Goal: Task Accomplishment & Management: Complete application form

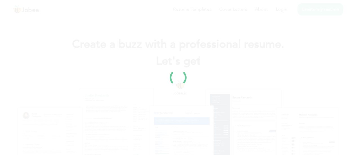
click at [230, 98] on div at bounding box center [178, 77] width 356 height 155
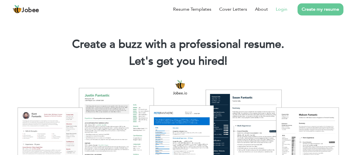
click at [286, 10] on link "Login" at bounding box center [282, 9] width 12 height 7
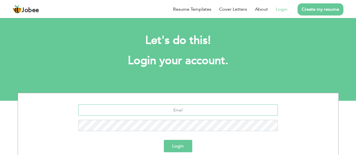
click at [179, 111] on input "text" at bounding box center [178, 109] width 200 height 11
type input "[EMAIL_ADDRESS][DOMAIN_NAME]"
click at [164, 140] on button "Login" at bounding box center [178, 146] width 28 height 12
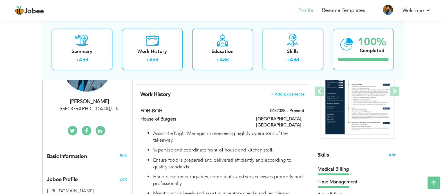
scroll to position [82, 0]
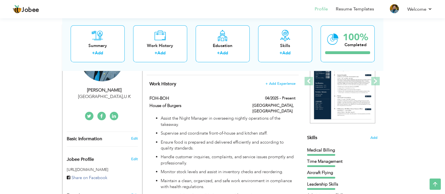
drag, startPoint x: 279, startPoint y: 1, endPoint x: 24, endPoint y: 72, distance: 264.8
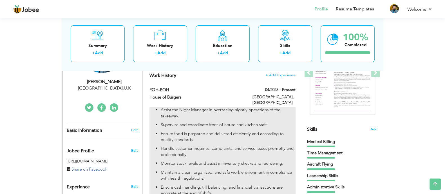
scroll to position [90, 0]
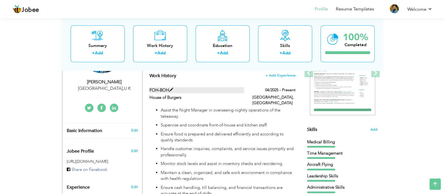
click at [170, 91] on span at bounding box center [171, 90] width 4 height 4
type input "FOH-BOH"
type input "House of Burgers"
type input "04/2025"
type input "[GEOGRAPHIC_DATA]"
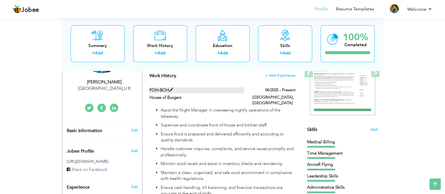
type input "[GEOGRAPHIC_DATA]"
checkbox input "true"
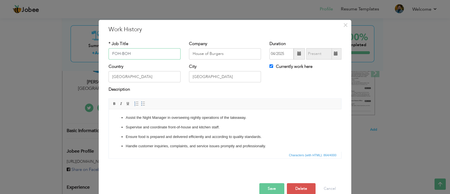
drag, startPoint x: 152, startPoint y: 57, endPoint x: 84, endPoint y: 58, distance: 68.1
click at [84, 58] on div "× Work History * Job Title FOH-BOH Company House of Burgers [GEOGRAPHIC_DATA]" at bounding box center [225, 97] width 450 height 194
type input "Customer Service Assistant"
click at [276, 66] on label "Currently work here" at bounding box center [291, 67] width 43 height 6
click at [273, 66] on input "Currently work here" at bounding box center [272, 66] width 4 height 4
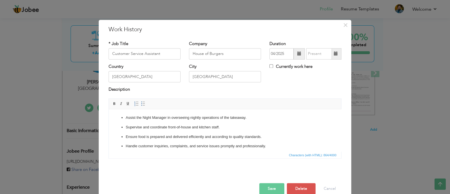
click at [277, 65] on label "Currently work here" at bounding box center [291, 67] width 43 height 6
click at [273, 65] on input "Currently work here" at bounding box center [272, 66] width 4 height 4
click at [277, 65] on label "Currently work here" at bounding box center [291, 67] width 43 height 6
click at [273, 65] on input "Currently work here" at bounding box center [272, 66] width 4 height 4
click at [277, 65] on label "Currently work here" at bounding box center [291, 67] width 43 height 6
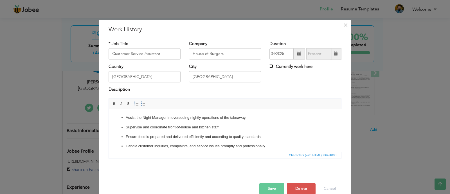
click at [273, 65] on input "Currently work here" at bounding box center [272, 66] width 4 height 4
click at [284, 70] on div "Currently work here" at bounding box center [306, 67] width 72 height 7
click at [285, 68] on label "Currently work here" at bounding box center [291, 67] width 43 height 6
click at [273, 68] on input "Currently work here" at bounding box center [272, 66] width 4 height 4
checkbox input "false"
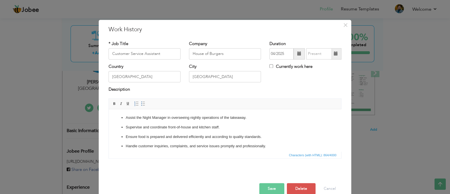
click at [336, 55] on span at bounding box center [336, 53] width 11 height 11
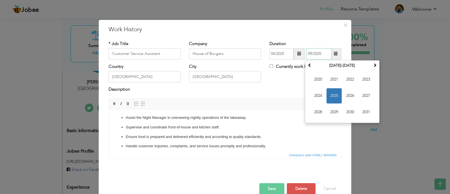
click at [333, 95] on span "2025" at bounding box center [334, 95] width 15 height 15
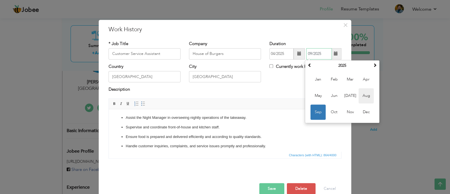
click at [360, 93] on span "Aug" at bounding box center [366, 95] width 15 height 15
type input "08/2025"
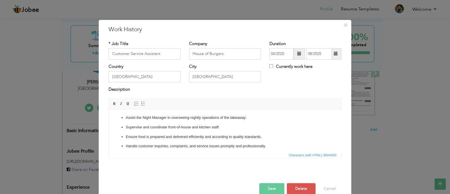
click at [269, 155] on button "Save" at bounding box center [272, 188] width 25 height 11
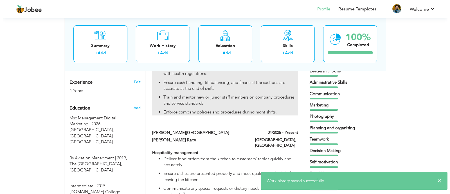
scroll to position [197, 0]
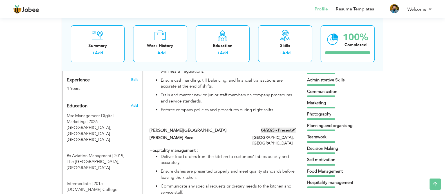
click at [293, 130] on span at bounding box center [294, 130] width 4 height 4
type input "[PERSON_NAME][GEOGRAPHIC_DATA]"
type input "[PERSON_NAME] Race"
type input "[PERSON_NAME]"
checkbox input "true"
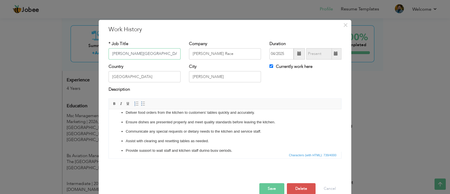
scroll to position [51, 0]
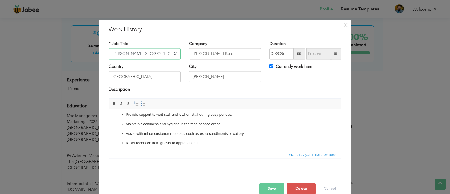
drag, startPoint x: 150, startPoint y: 57, endPoint x: 83, endPoint y: 34, distance: 71.4
click at [83, 34] on div "× Work History * Job Title [PERSON_NAME][GEOGRAPHIC_DATA] Company [PERSON_NAME]…" at bounding box center [225, 97] width 450 height 194
type input "G"
type input "H"
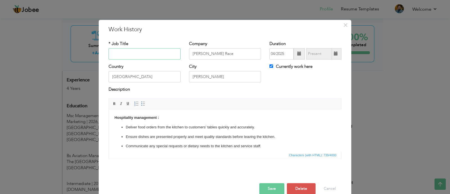
scroll to position [0, 0]
type input "K"
type input "C"
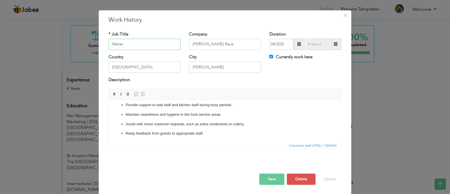
scroll to position [10, 0]
type input "Waiter"
click at [211, 63] on input "[PERSON_NAME]" at bounding box center [225, 66] width 72 height 11
click at [300, 54] on label "Currently work here" at bounding box center [291, 57] width 43 height 6
click at [273, 54] on input "Currently work here" at bounding box center [272, 56] width 4 height 4
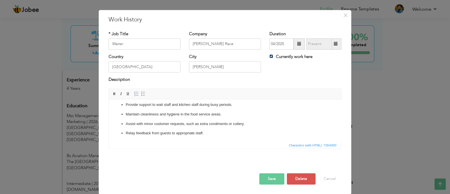
checkbox input "false"
click at [336, 43] on span at bounding box center [336, 43] width 11 height 11
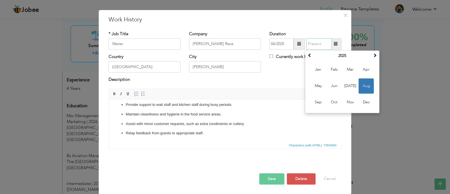
click at [360, 88] on span "Aug" at bounding box center [366, 85] width 15 height 15
type input "08/2025"
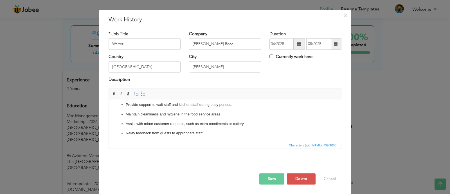
click at [265, 155] on button "Save" at bounding box center [272, 178] width 25 height 11
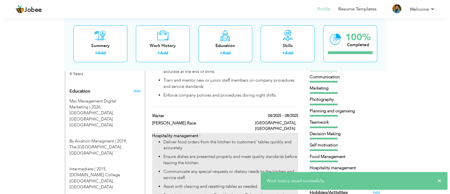
scroll to position [211, 0]
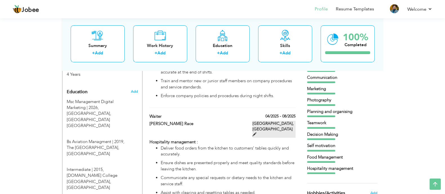
click at [256, 132] on span at bounding box center [254, 134] width 4 height 4
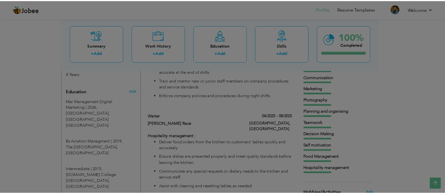
scroll to position [0, 0]
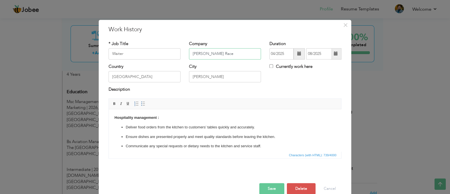
click at [228, 51] on input "[PERSON_NAME] Race" at bounding box center [225, 53] width 72 height 11
type input "[PERSON_NAME][GEOGRAPHIC_DATA]"
click at [267, 155] on button "Save" at bounding box center [272, 188] width 25 height 11
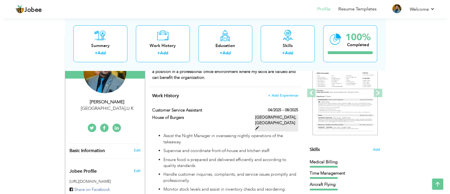
scroll to position [69, 0]
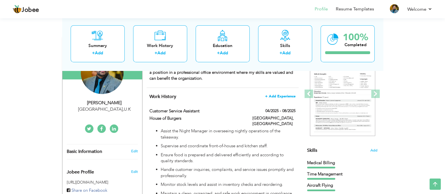
click at [279, 95] on span "+ Add Experience" at bounding box center [280, 96] width 30 height 4
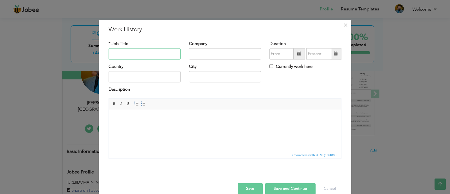
click at [172, 55] on input "text" at bounding box center [145, 53] width 72 height 11
type input "F"
click at [172, 55] on input "Cus" at bounding box center [145, 53] width 72 height 11
type input "C"
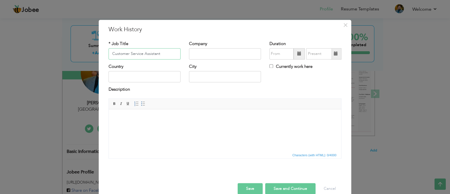
type input "Customer Service Assistant"
type input "KFC"
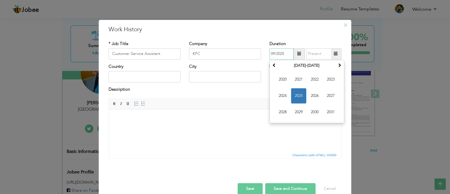
click at [291, 97] on span "2025" at bounding box center [298, 95] width 15 height 15
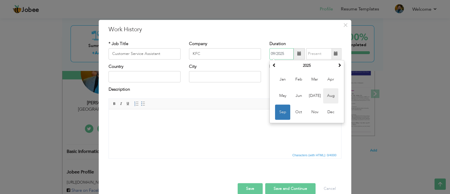
click at [329, 96] on span "Aug" at bounding box center [330, 95] width 15 height 15
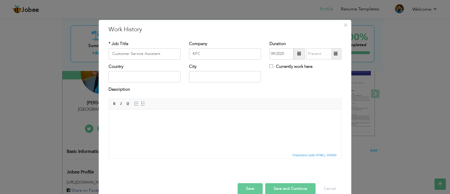
type input "08/2025"
click at [153, 68] on div "Country" at bounding box center [145, 73] width 72 height 19
click at [138, 98] on div "Rich Text Editor, workEditor Editor toolbars Basic Styles Bold Italic Underline…" at bounding box center [225, 128] width 233 height 60
click at [136, 77] on input "text" at bounding box center [145, 76] width 72 height 11
type input "[GEOGRAPHIC_DATA]"
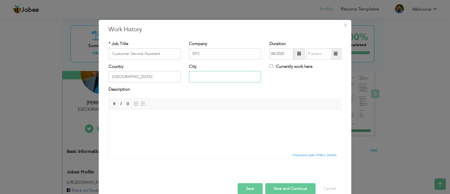
type input "[GEOGRAPHIC_DATA]"
click at [163, 122] on html at bounding box center [225, 117] width 233 height 17
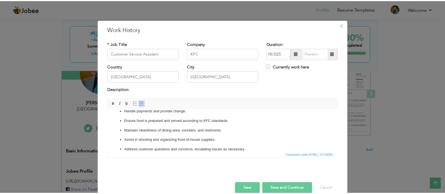
scroll to position [0, 0]
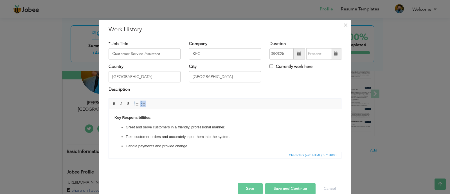
click at [246, 155] on button "Save" at bounding box center [250, 188] width 25 height 11
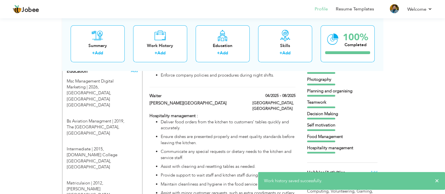
scroll to position [233, 0]
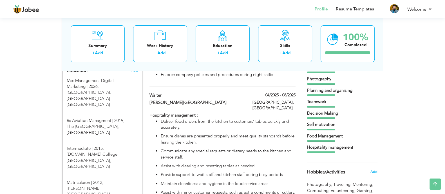
click at [289, 105] on label "[GEOGRAPHIC_DATA], [GEOGRAPHIC_DATA]" at bounding box center [273, 105] width 43 height 11
type input "Waiter"
type input "[PERSON_NAME][GEOGRAPHIC_DATA]"
type input "04/2025"
type input "08/2025"
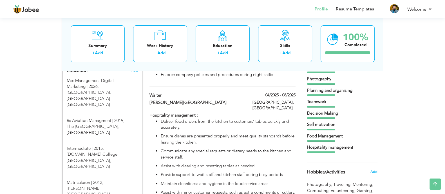
type input "[PERSON_NAME]"
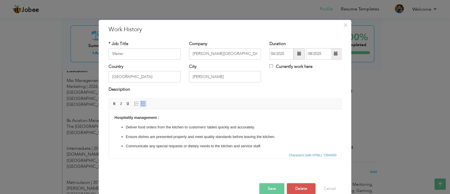
click at [278, 155] on button "Save" at bounding box center [272, 188] width 25 height 11
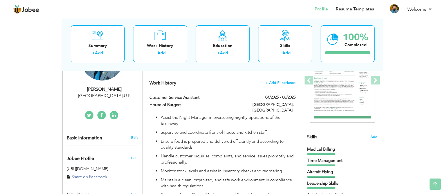
scroll to position [0, 0]
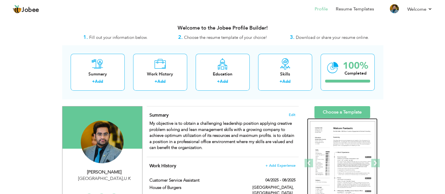
click at [336, 119] on div at bounding box center [342, 163] width 70 height 90
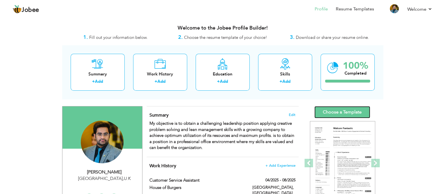
click at [336, 117] on link "Choose a Template" at bounding box center [342, 112] width 56 height 12
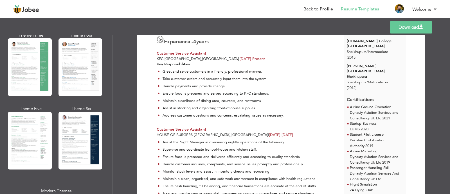
scroll to position [109, 0]
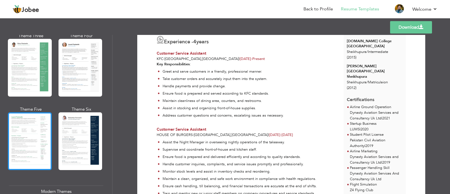
click at [32, 133] on div at bounding box center [30, 141] width 44 height 58
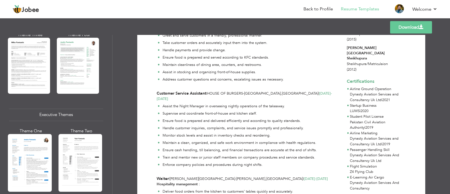
scroll to position [146, 0]
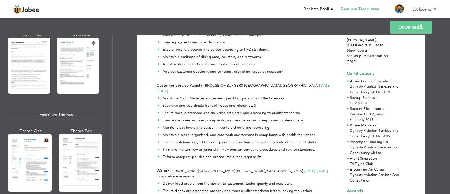
click at [414, 32] on link "Download" at bounding box center [411, 27] width 42 height 12
